Goal: Task Accomplishment & Management: Use online tool/utility

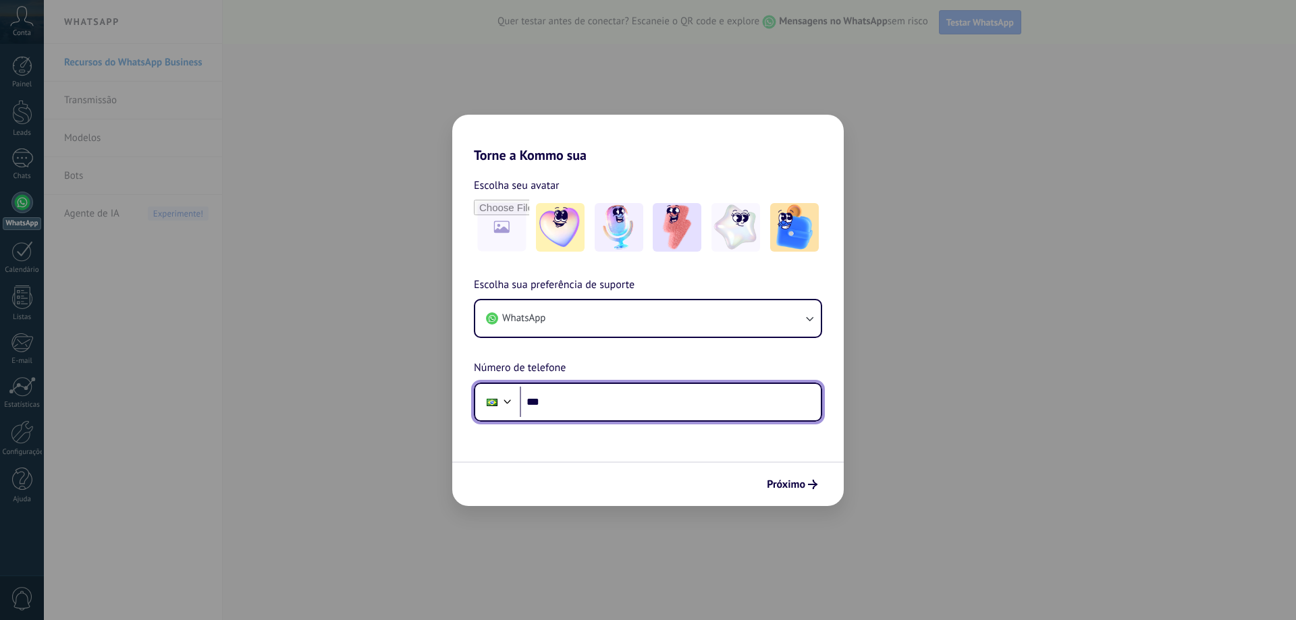
click at [595, 405] on input "***" at bounding box center [670, 402] width 301 height 31
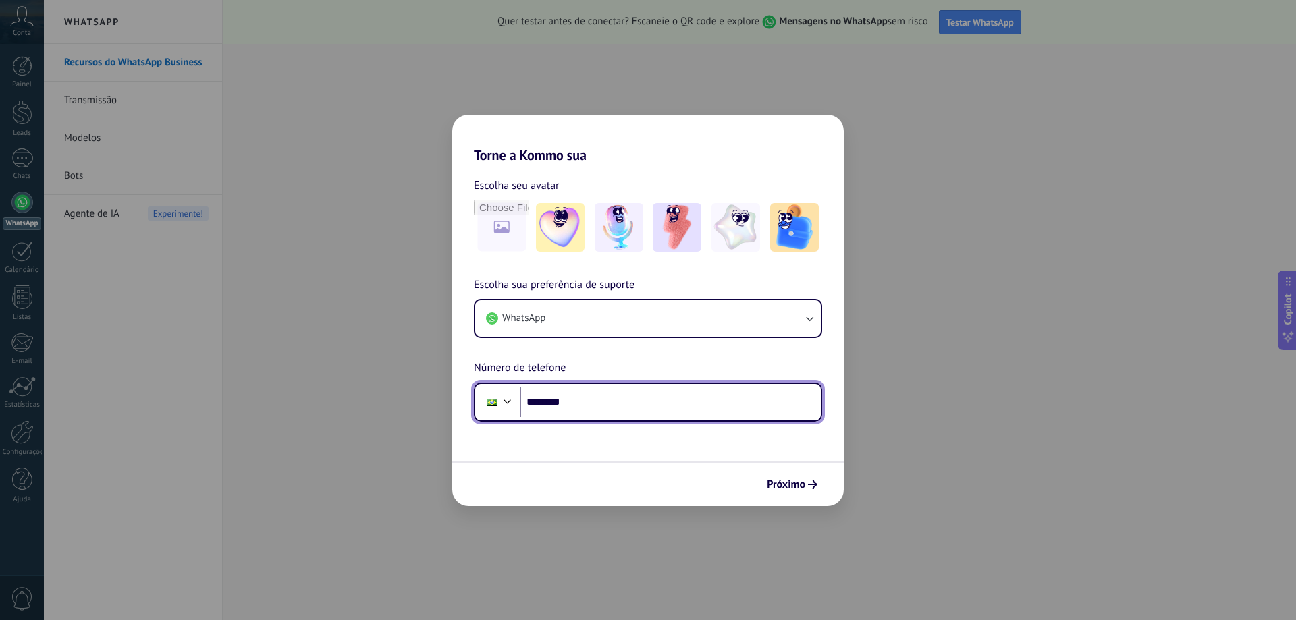
click at [595, 405] on input "********" at bounding box center [670, 402] width 301 height 31
type input "**********"
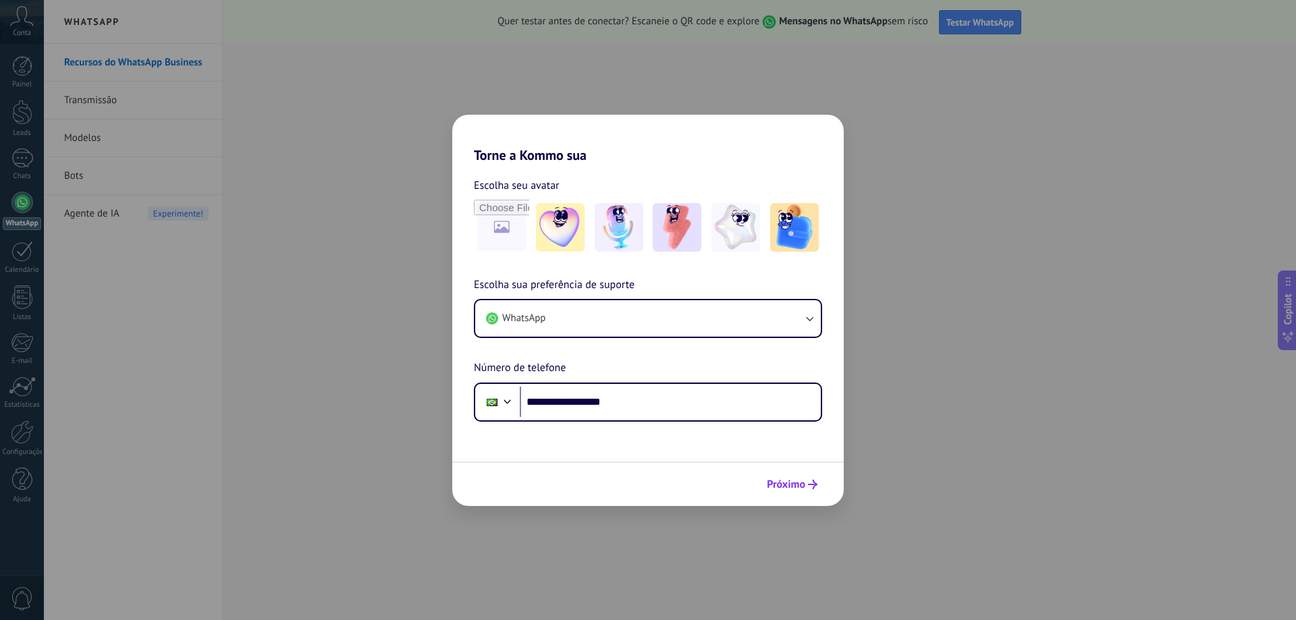
click at [790, 482] on span "Próximo" at bounding box center [786, 484] width 38 height 9
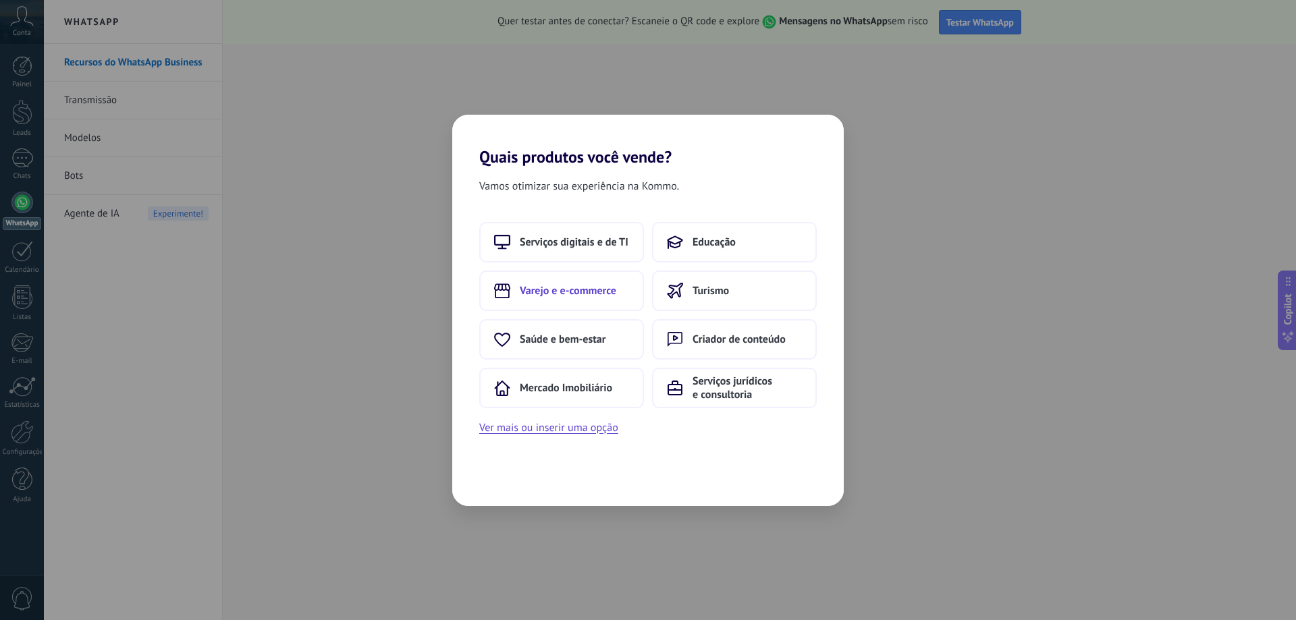
click at [569, 294] on span "Varejo e e-commerce" at bounding box center [568, 291] width 97 height 14
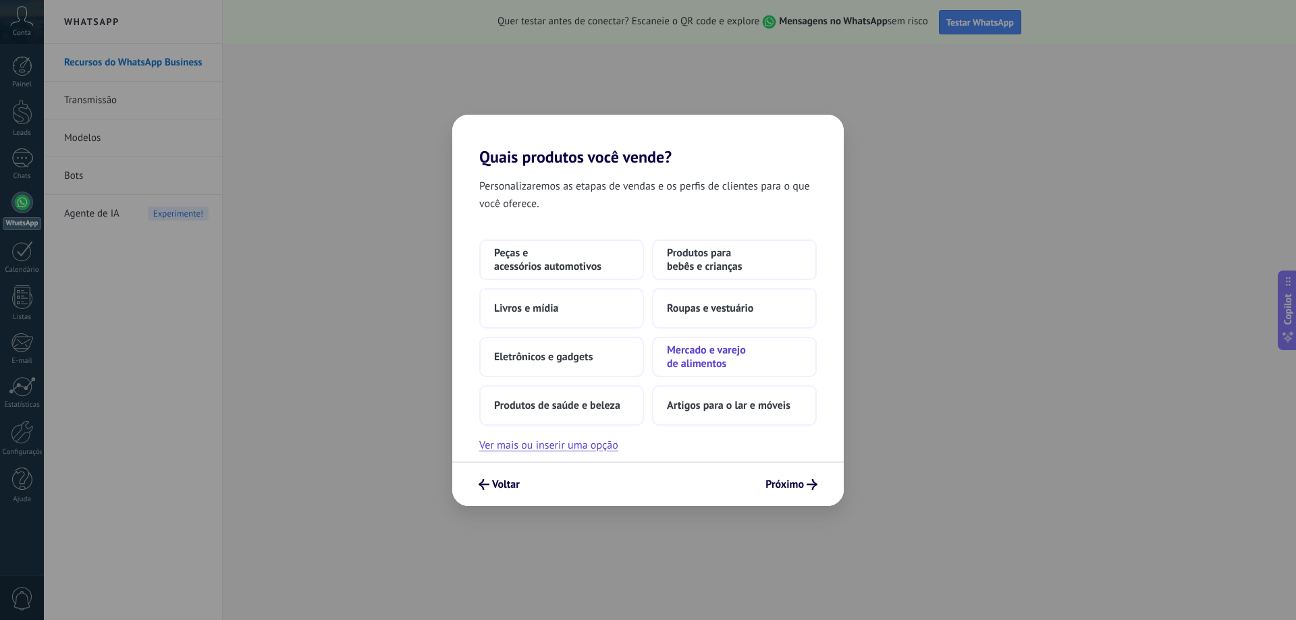
click at [758, 366] on span "Mercado e varejo de alimentos" at bounding box center [734, 357] width 135 height 27
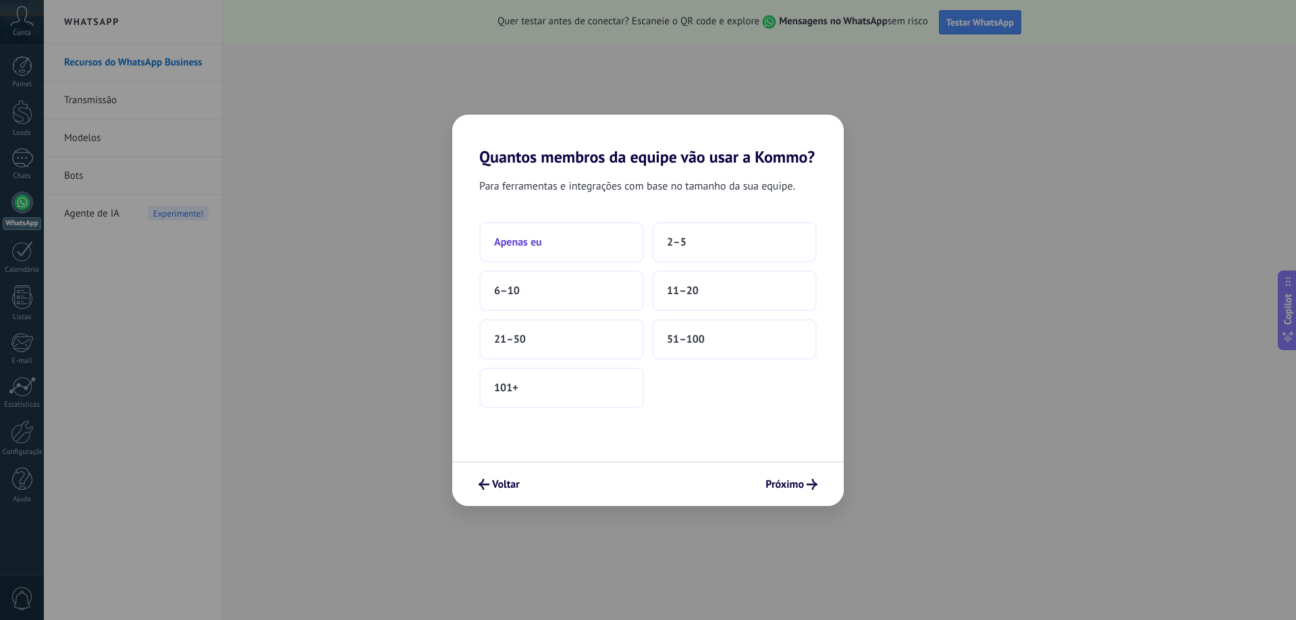
click at [550, 255] on button "Apenas eu" at bounding box center [561, 242] width 165 height 41
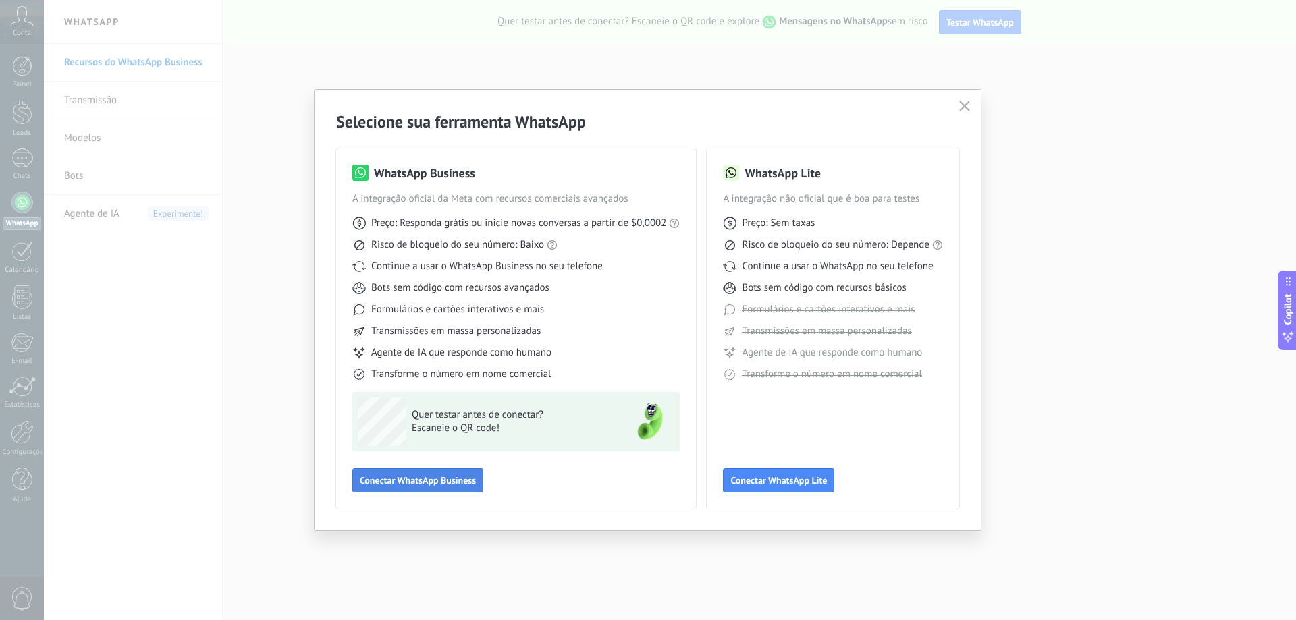
click at [452, 485] on span "Conectar WhatsApp Business" at bounding box center [418, 480] width 116 height 9
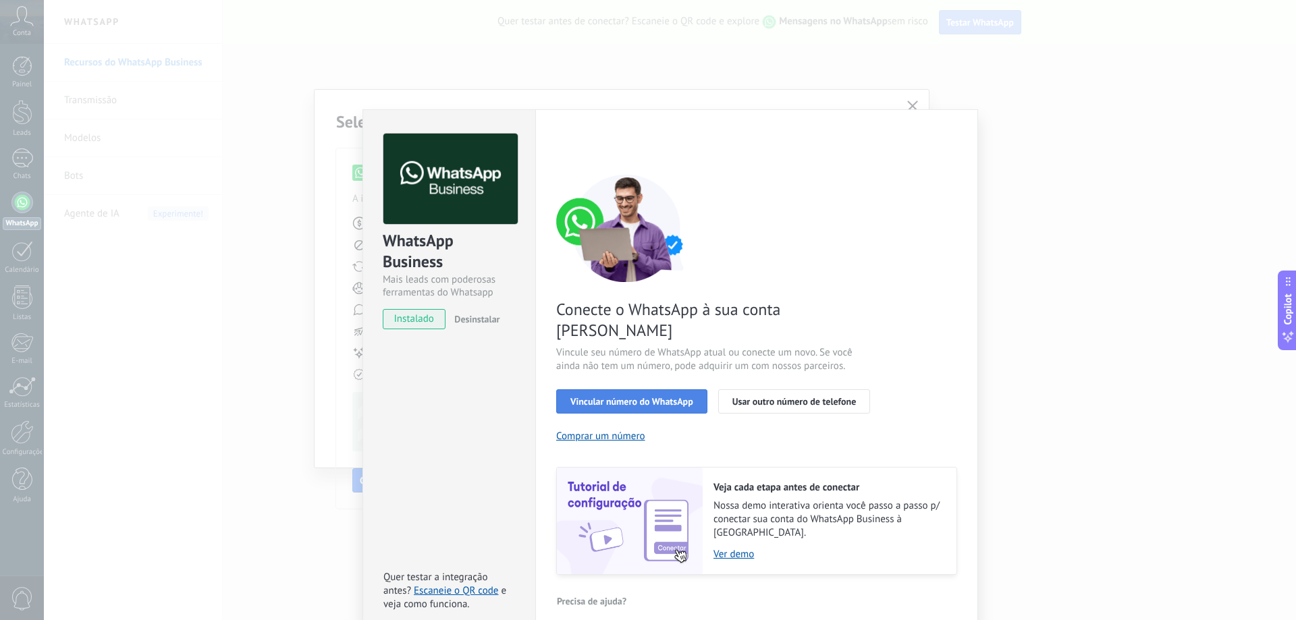
click at [652, 397] on span "Vincular número do WhatsApp" at bounding box center [632, 401] width 123 height 9
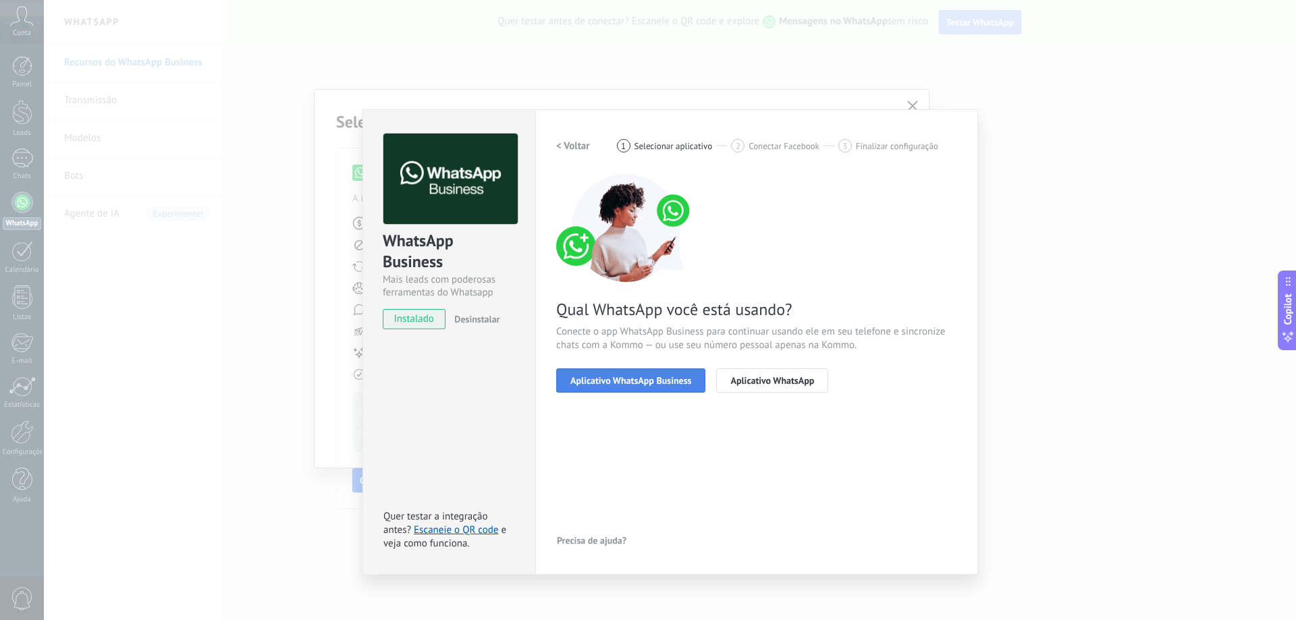
click at [647, 384] on span "Aplicativo WhatsApp Business" at bounding box center [631, 380] width 121 height 9
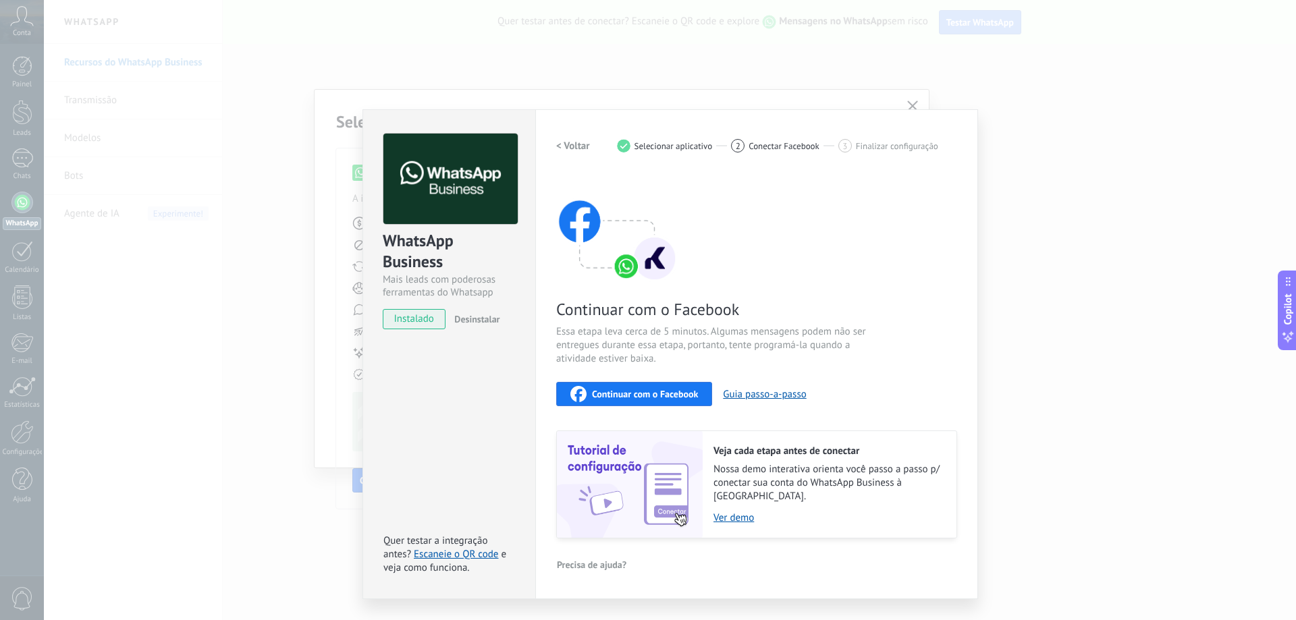
click at [679, 400] on div "Continuar com o Facebook" at bounding box center [635, 394] width 128 height 16
click at [411, 323] on span "instalado" at bounding box center [414, 319] width 61 height 20
click at [695, 397] on span "Continuar com o Facebook" at bounding box center [645, 394] width 106 height 9
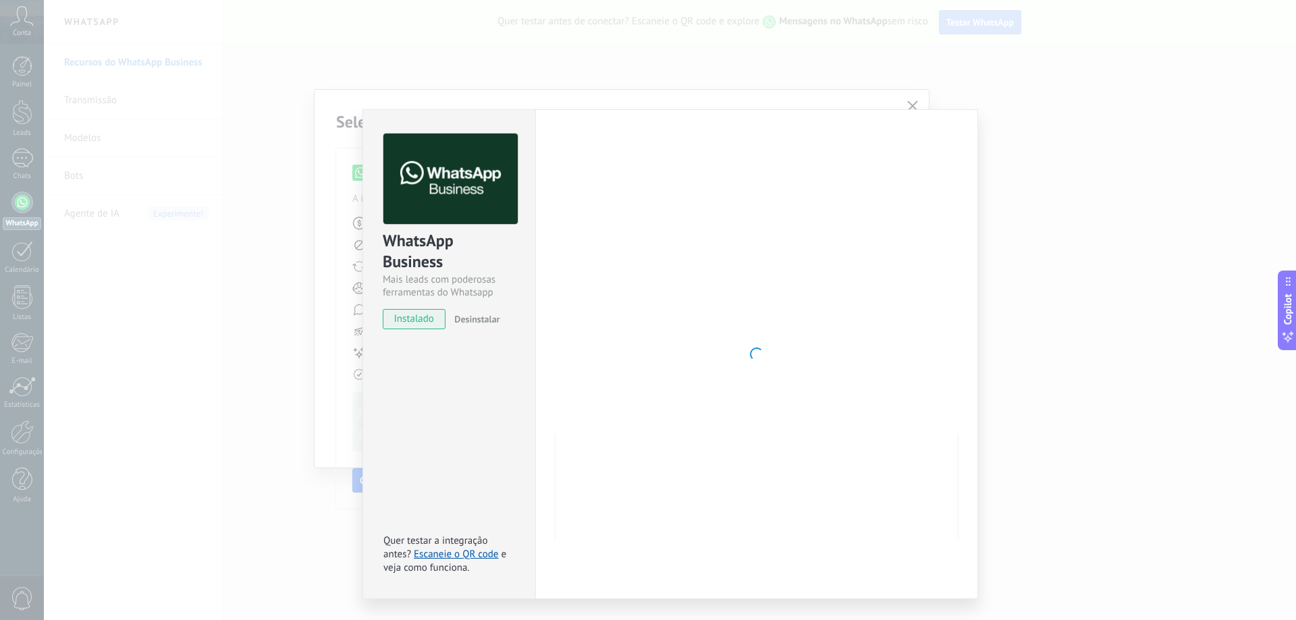
click at [800, 290] on div at bounding box center [756, 355] width 401 height 442
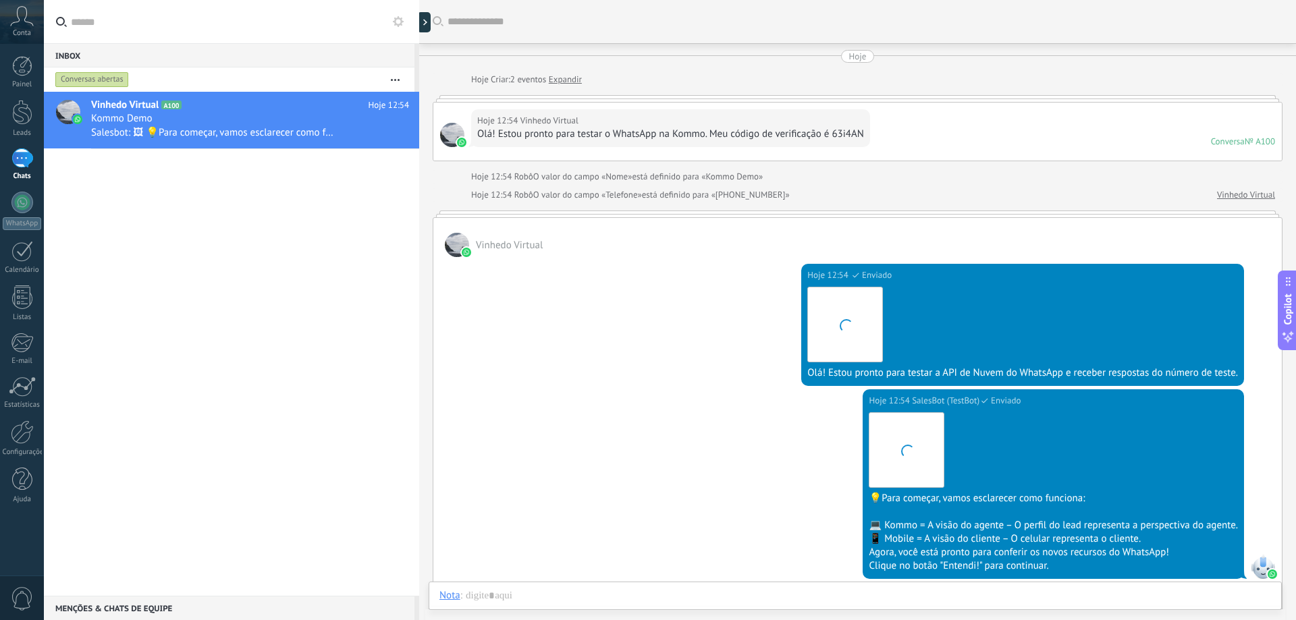
scroll to position [20, 0]
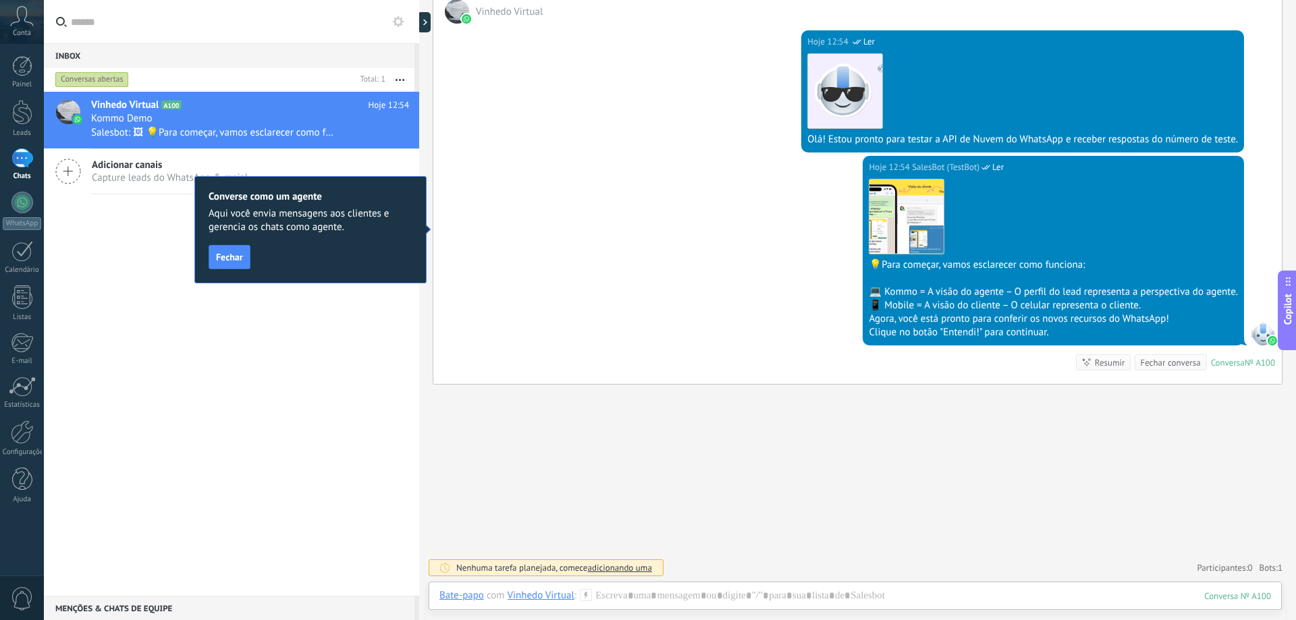
click at [237, 259] on span "Fechar" at bounding box center [229, 257] width 27 height 9
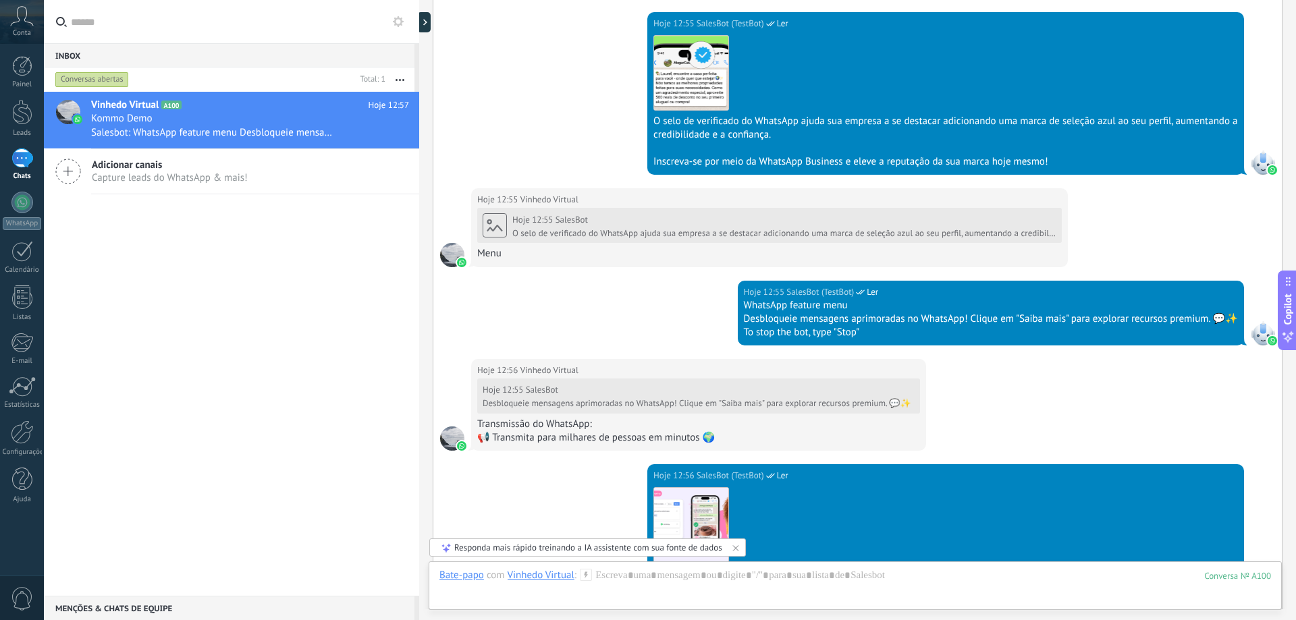
scroll to position [1309, 0]
